Goal: Transaction & Acquisition: Purchase product/service

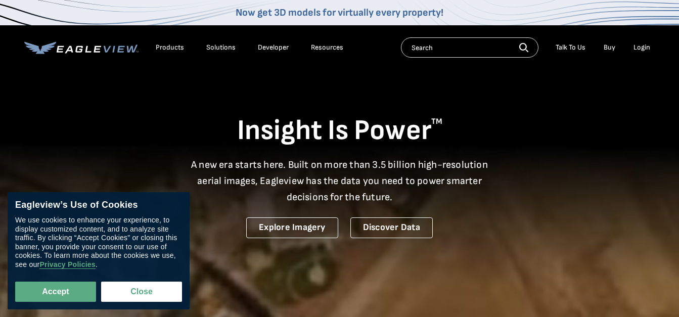
click at [650, 12] on div "Now get 3D models for virtually every property!" at bounding box center [339, 12] width 679 height 25
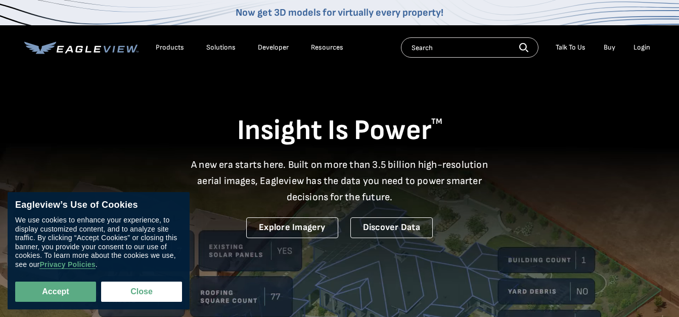
click at [644, 47] on div "Login" at bounding box center [642, 47] width 17 height 9
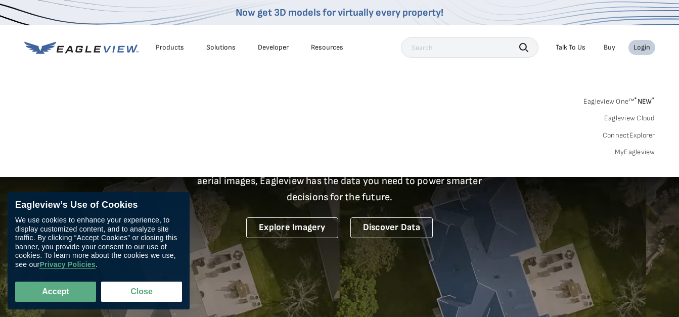
click at [644, 47] on div "Login" at bounding box center [642, 47] width 17 height 9
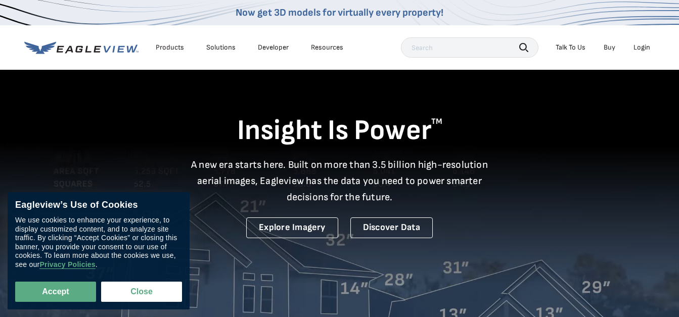
click at [644, 47] on div "Login" at bounding box center [642, 47] width 17 height 9
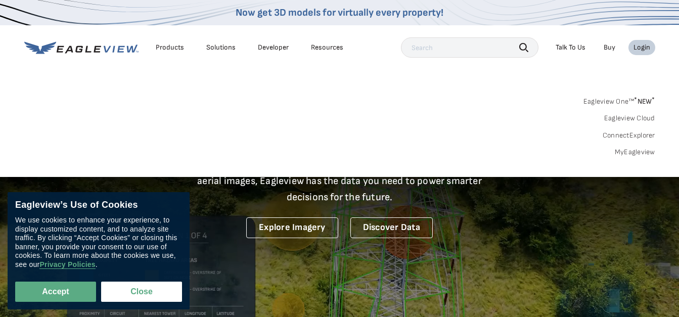
click at [637, 149] on link "MyEagleview" at bounding box center [635, 152] width 40 height 9
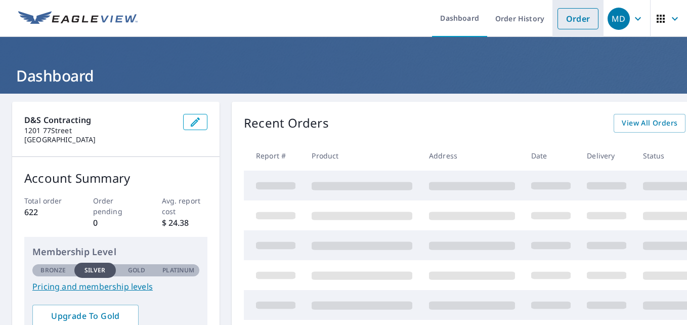
click at [571, 21] on link "Order" at bounding box center [577, 18] width 41 height 21
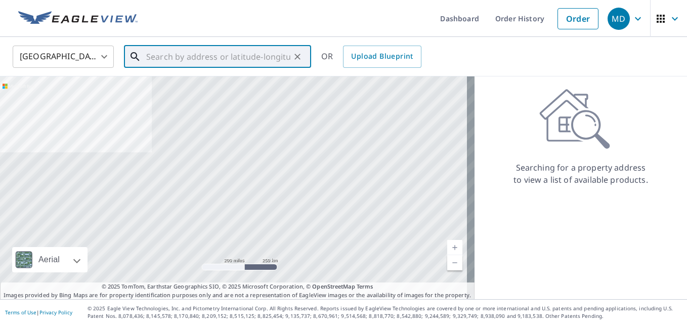
click at [219, 61] on input "text" at bounding box center [218, 56] width 144 height 28
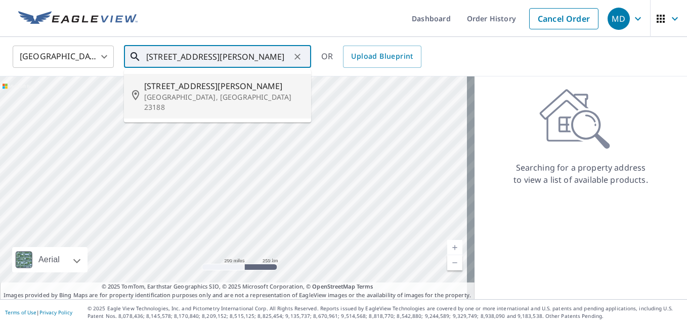
click at [193, 94] on p "[GEOGRAPHIC_DATA], [GEOGRAPHIC_DATA] 23188" at bounding box center [223, 102] width 159 height 20
type input "[STREET_ADDRESS][PERSON_NAME][PERSON_NAME]"
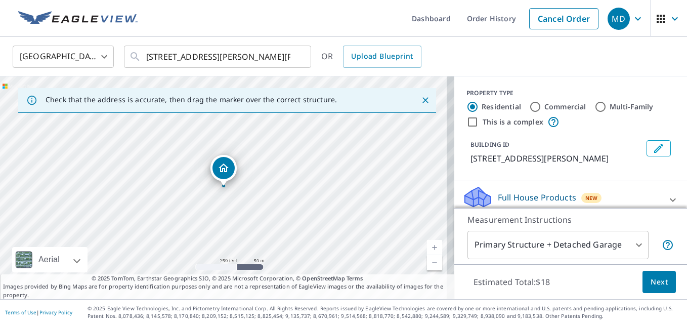
click at [257, 172] on div "[STREET_ADDRESS][PERSON_NAME][PERSON_NAME]" at bounding box center [227, 187] width 454 height 222
click at [247, 172] on div "[STREET_ADDRESS][PERSON_NAME][PERSON_NAME]" at bounding box center [227, 187] width 454 height 222
click at [231, 170] on div "Dropped pin, building 1, Residential property, 3950 Lord Dunmore Dr Williamsbur…" at bounding box center [223, 168] width 22 height 22
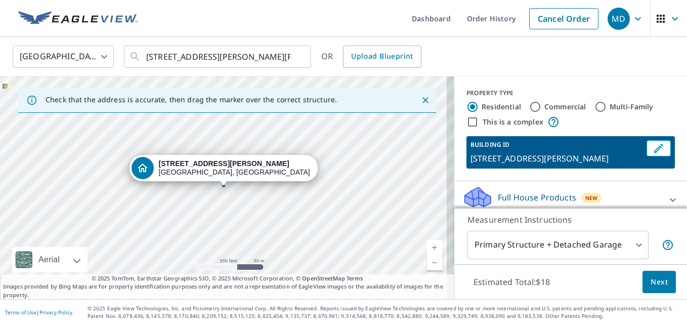
click at [285, 236] on div "[STREET_ADDRESS][PERSON_NAME][PERSON_NAME]" at bounding box center [227, 187] width 454 height 222
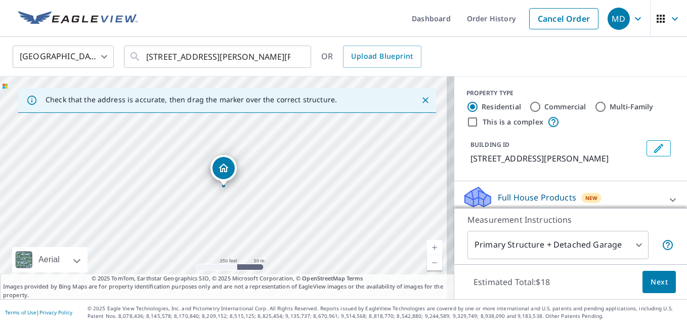
click at [285, 236] on div "[STREET_ADDRESS][PERSON_NAME][PERSON_NAME]" at bounding box center [227, 187] width 454 height 222
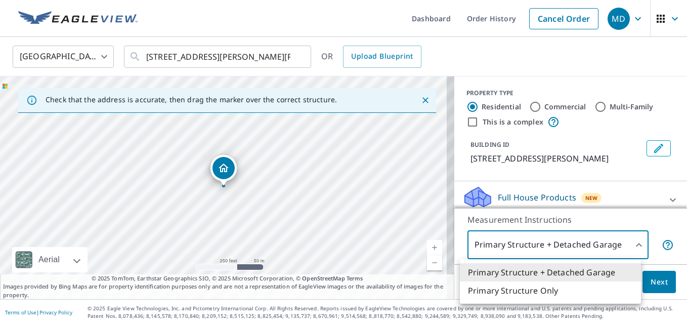
click at [558, 237] on body "MD MD Dashboard Order History Cancel Order MD [GEOGRAPHIC_DATA] [GEOGRAPHIC_DAT…" at bounding box center [343, 162] width 687 height 325
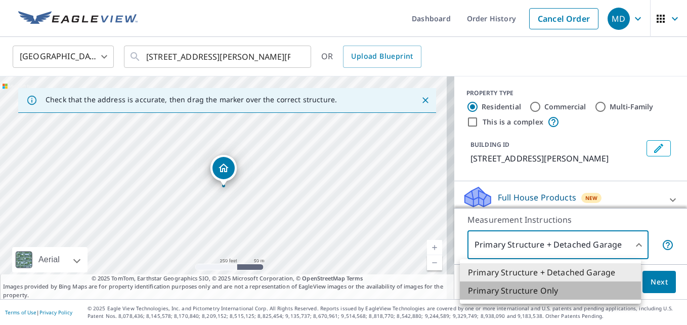
click at [529, 296] on li "Primary Structure Only" at bounding box center [550, 290] width 181 height 18
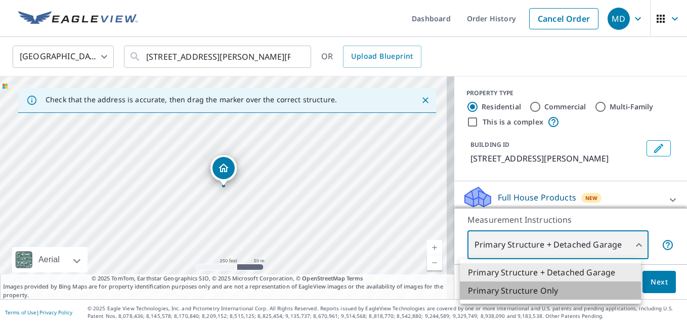
type input "2"
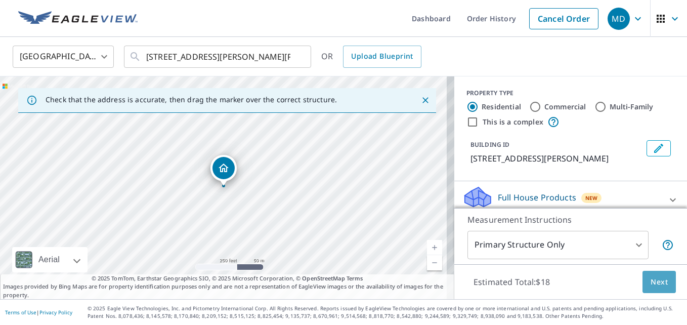
click at [650, 278] on span "Next" at bounding box center [658, 282] width 17 height 13
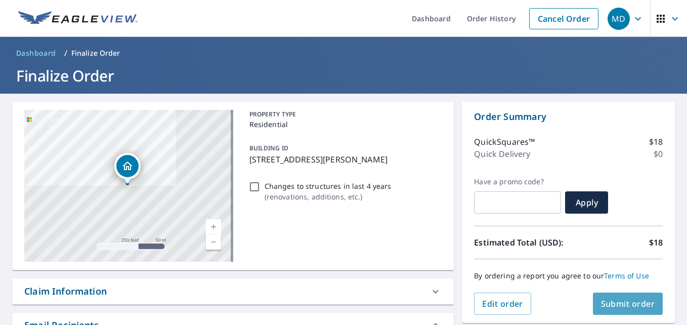
click at [625, 308] on span "Submit order" at bounding box center [628, 303] width 54 height 11
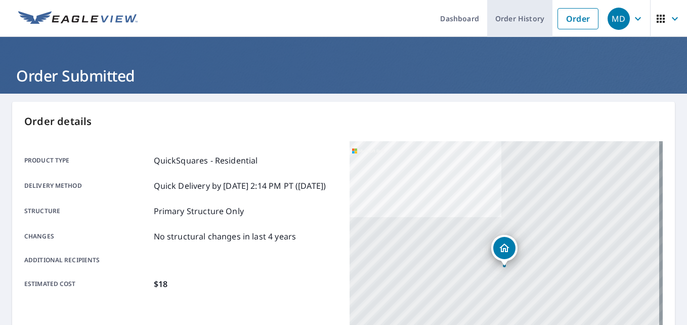
click at [508, 17] on link "Order History" at bounding box center [519, 18] width 65 height 37
